Goal: Navigation & Orientation: Find specific page/section

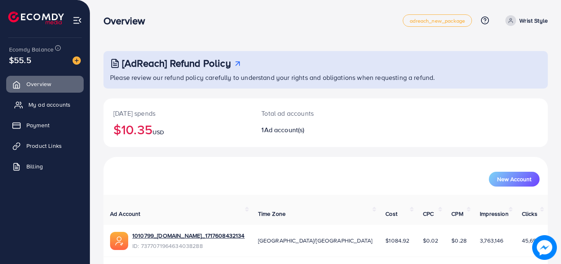
click at [66, 110] on link "My ad accounts" at bounding box center [44, 104] width 77 height 16
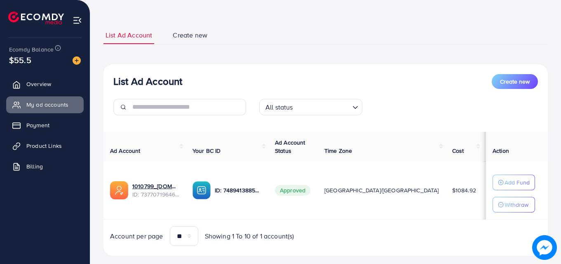
scroll to position [49, 0]
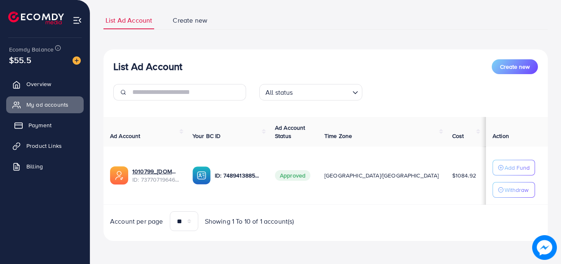
click at [51, 123] on span "Payment" at bounding box center [39, 125] width 23 height 8
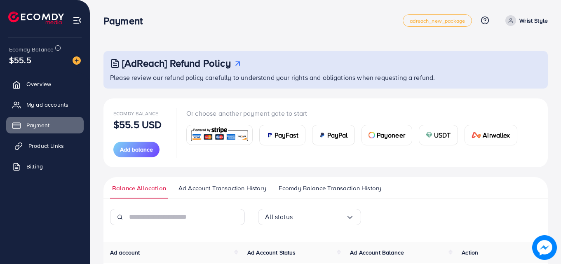
click at [57, 151] on link "Product Links" at bounding box center [44, 146] width 77 height 16
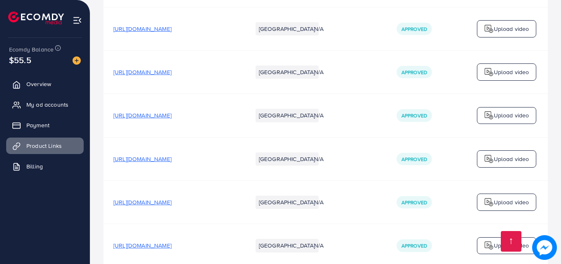
scroll to position [5012, 0]
